Goal: Task Accomplishment & Management: Manage account settings

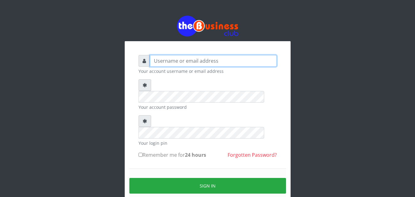
click at [183, 62] on input "text" at bounding box center [213, 61] width 127 height 12
type input "[EMAIL_ADDRESS][DOMAIN_NAME]"
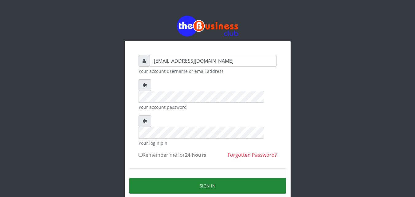
click at [195, 178] on button "Sign in" at bounding box center [207, 186] width 157 height 16
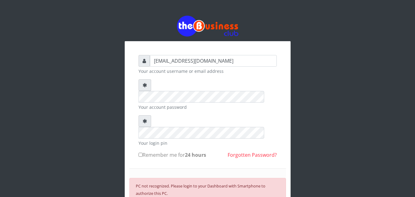
click at [208, 187] on div "PC not recognized. Please login to your Dashboard with Smartphone to authorize …" at bounding box center [207, 196] width 157 height 37
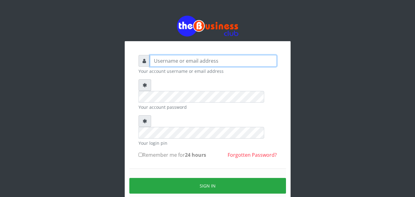
type input "Revgaly"
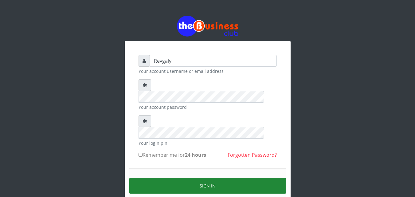
click at [193, 178] on button "Sign in" at bounding box center [207, 186] width 157 height 16
